Goal: Task Accomplishment & Management: Manage account settings

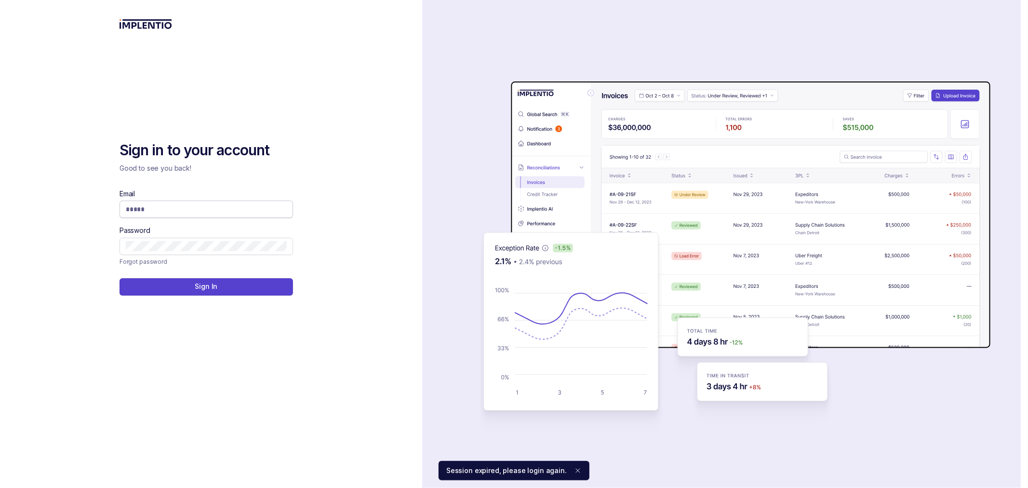
click at [248, 201] on span at bounding box center [205, 208] width 173 height 17
click at [248, 204] on input "Email" at bounding box center [206, 209] width 161 height 10
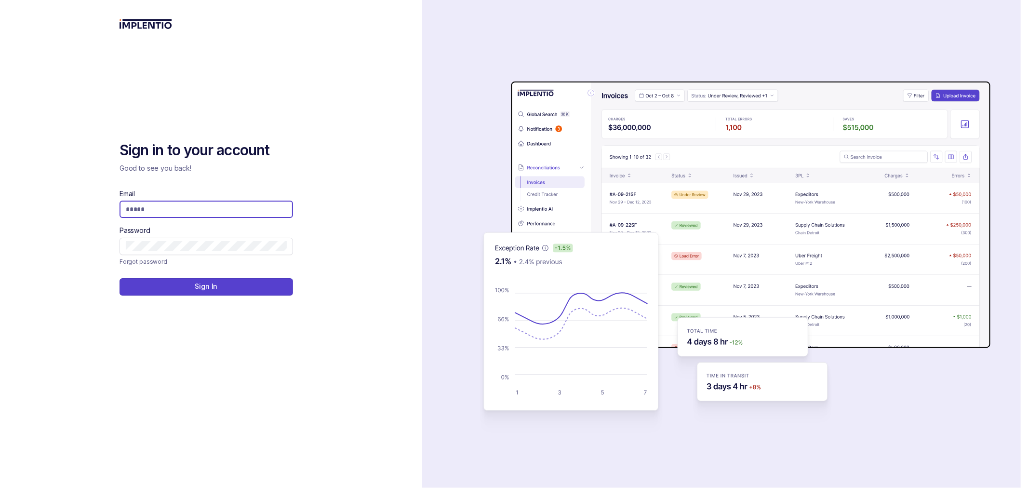
type input "**********"
